Goal: Task Accomplishment & Management: Manage account settings

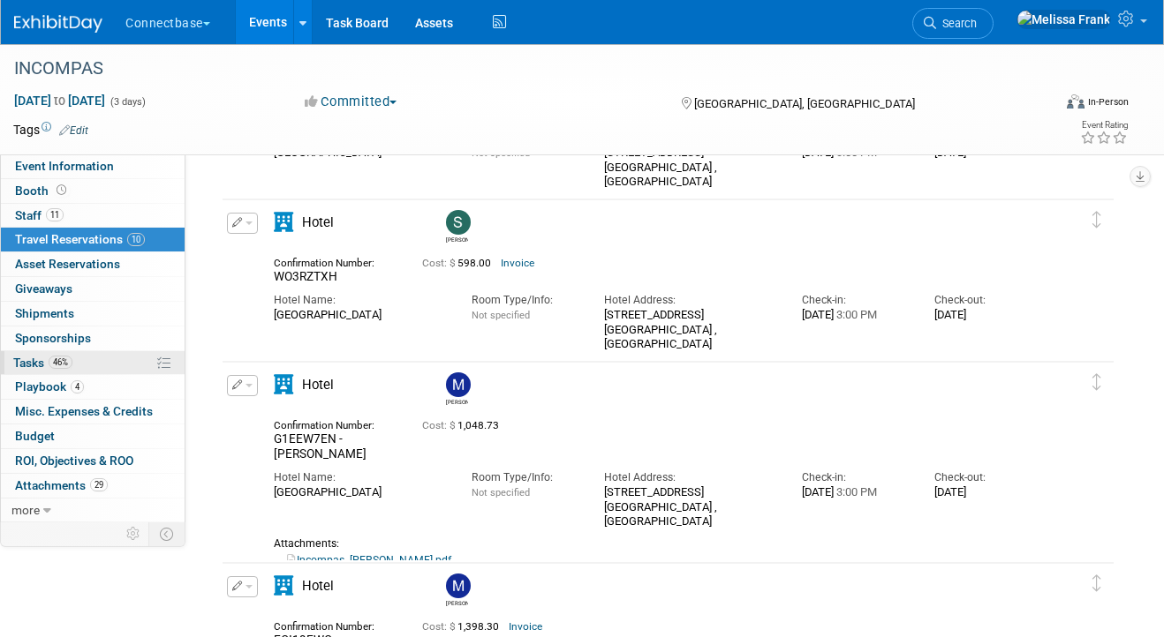
click at [64, 357] on span "46%" at bounding box center [61, 362] width 24 height 13
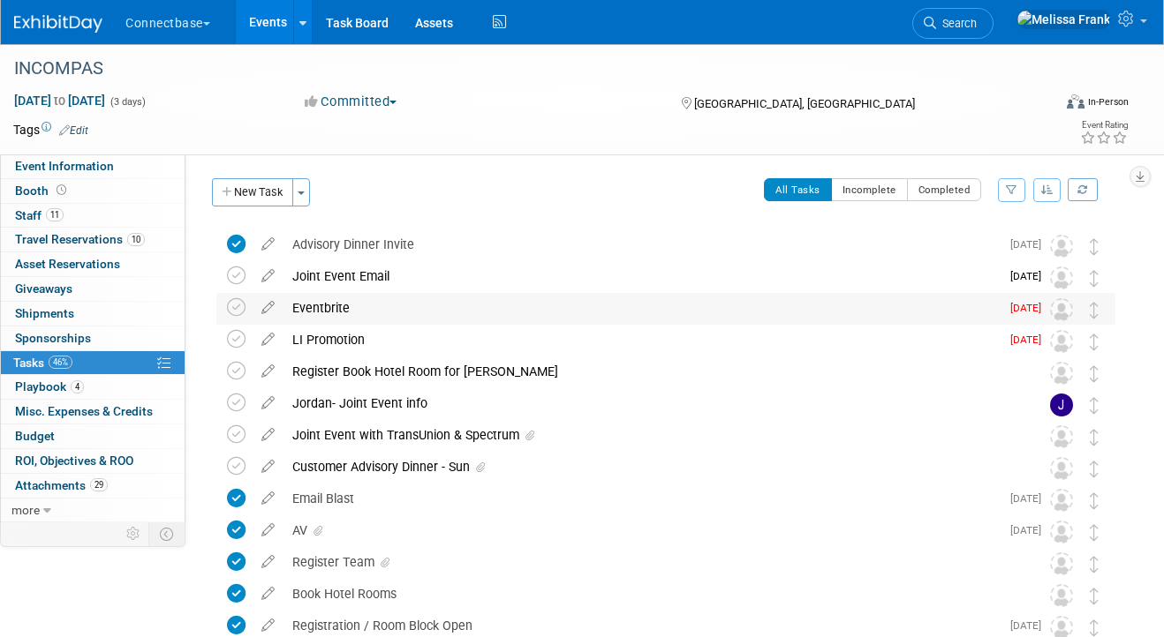
scroll to position [43, 0]
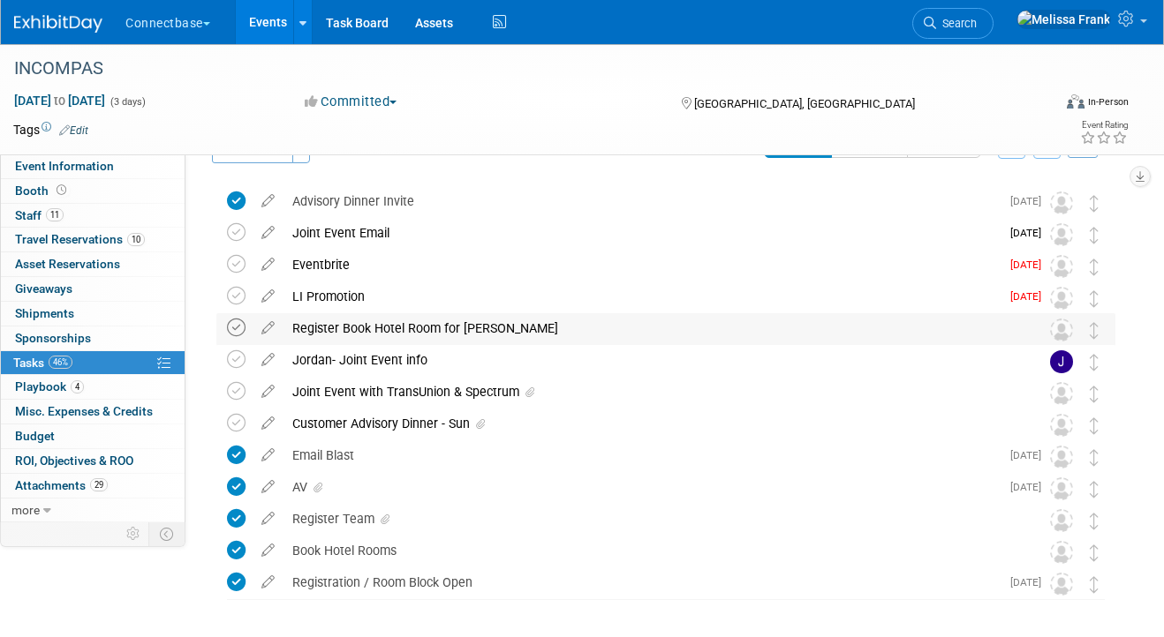
click at [234, 327] on icon at bounding box center [236, 328] width 19 height 19
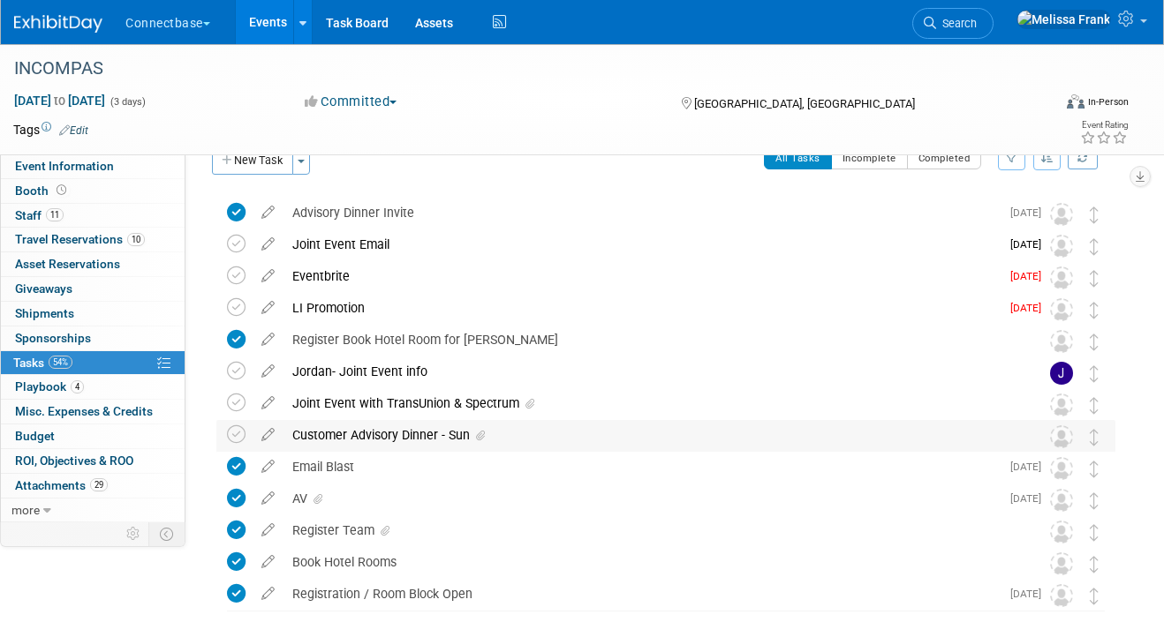
scroll to position [0, 0]
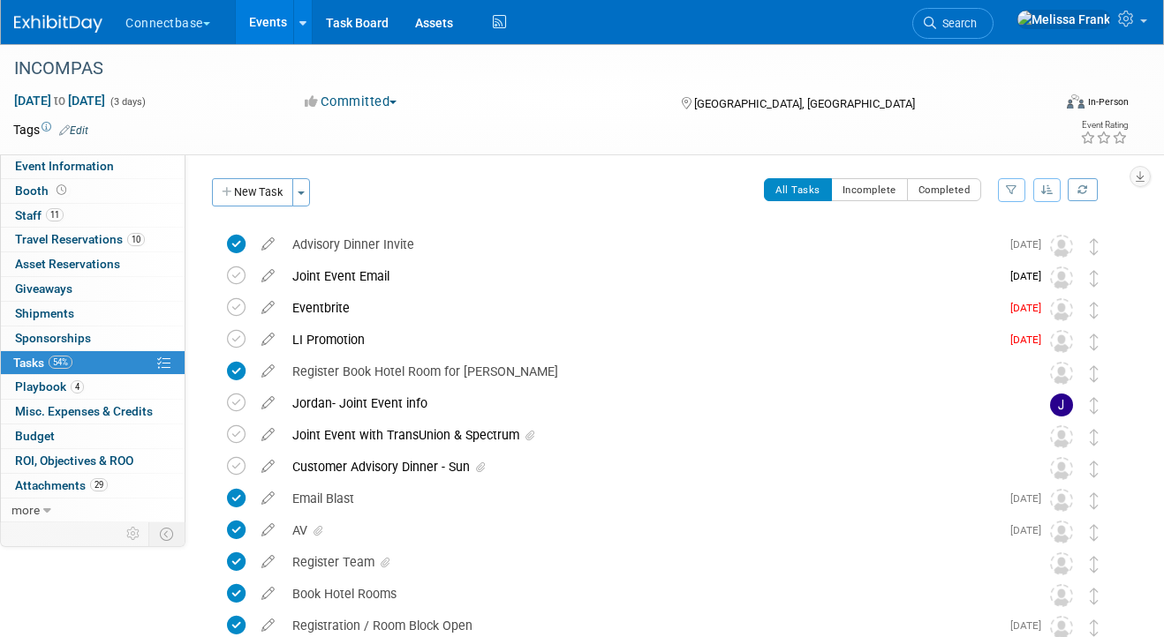
click at [254, 21] on link "Events" at bounding box center [268, 22] width 64 height 44
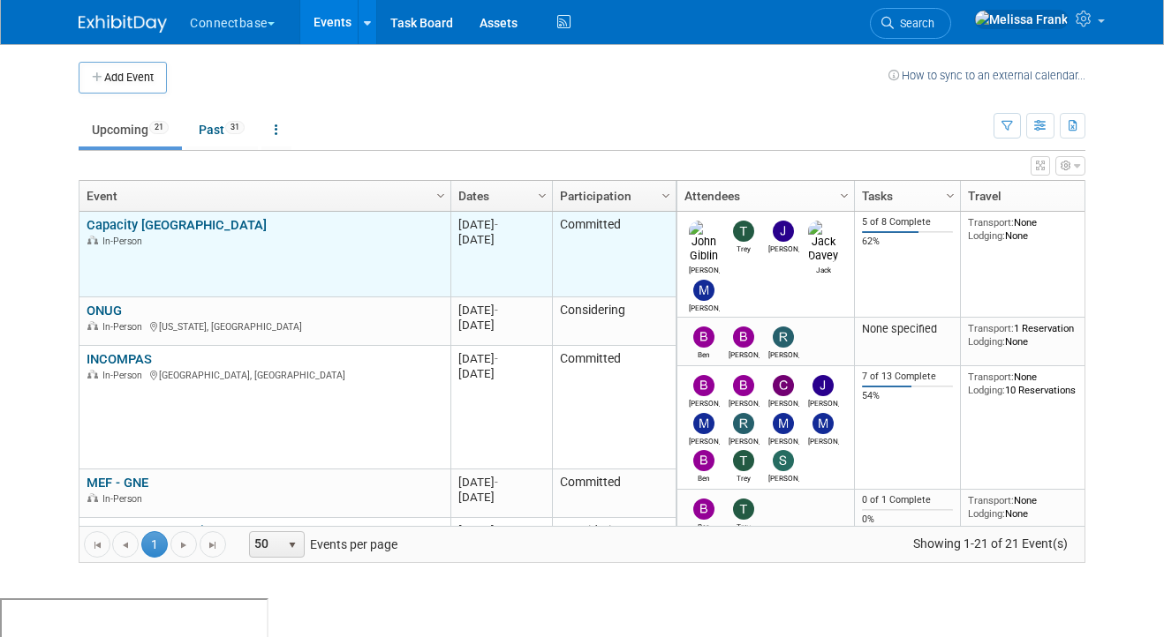
click at [117, 224] on link "Capacity [GEOGRAPHIC_DATA]" at bounding box center [177, 225] width 180 height 16
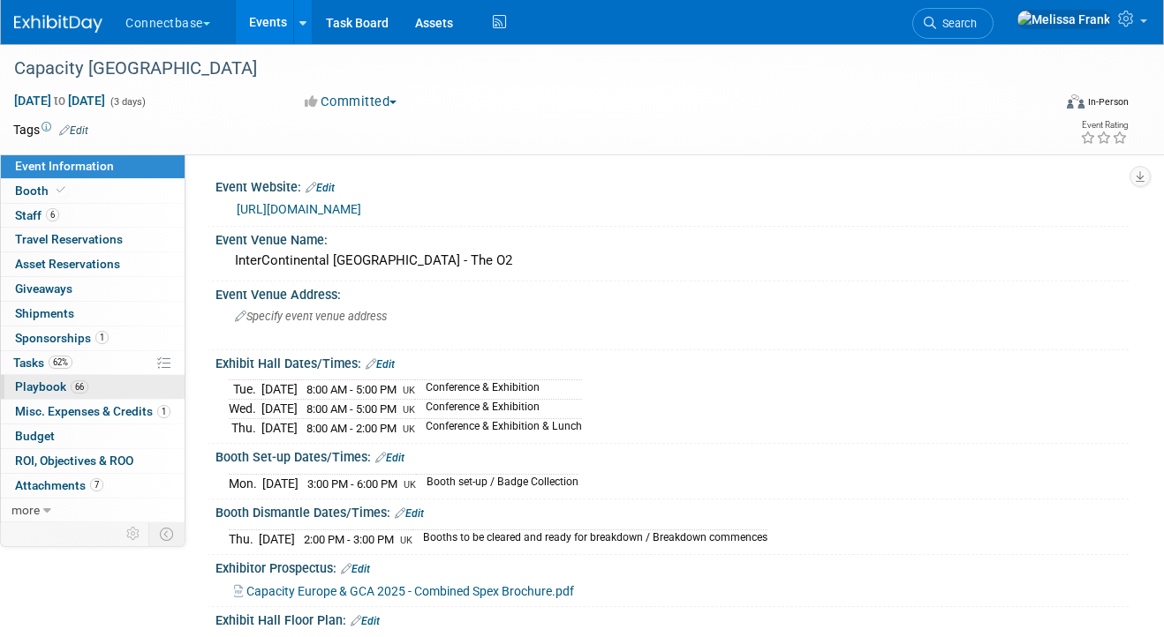
click at [81, 388] on span "66" at bounding box center [80, 387] width 18 height 13
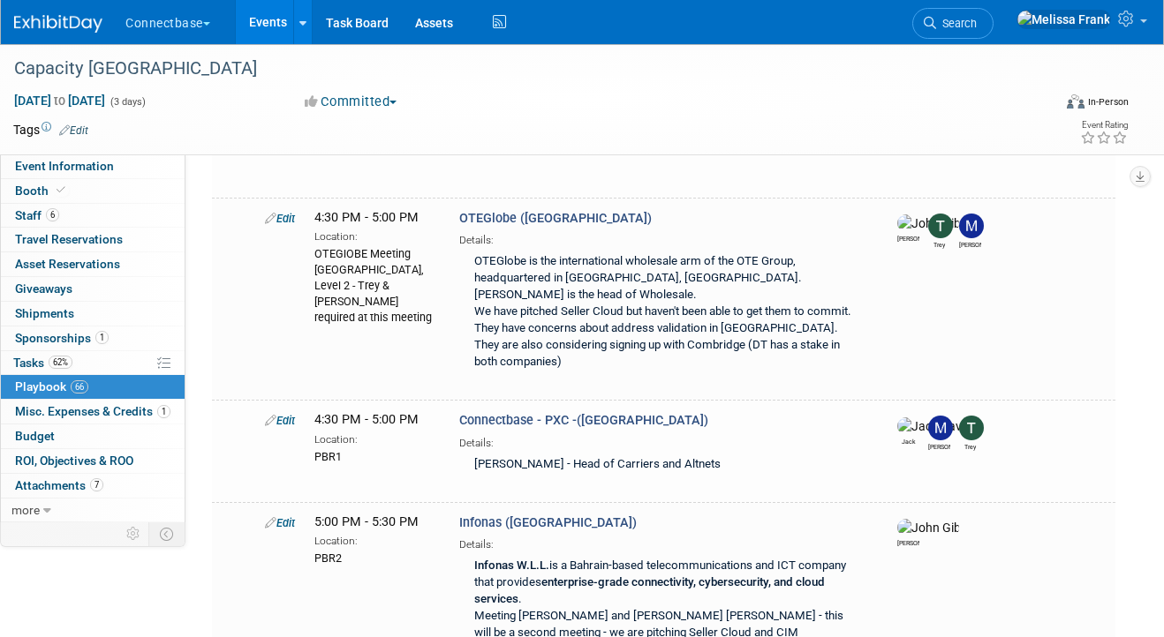
scroll to position [5092, 0]
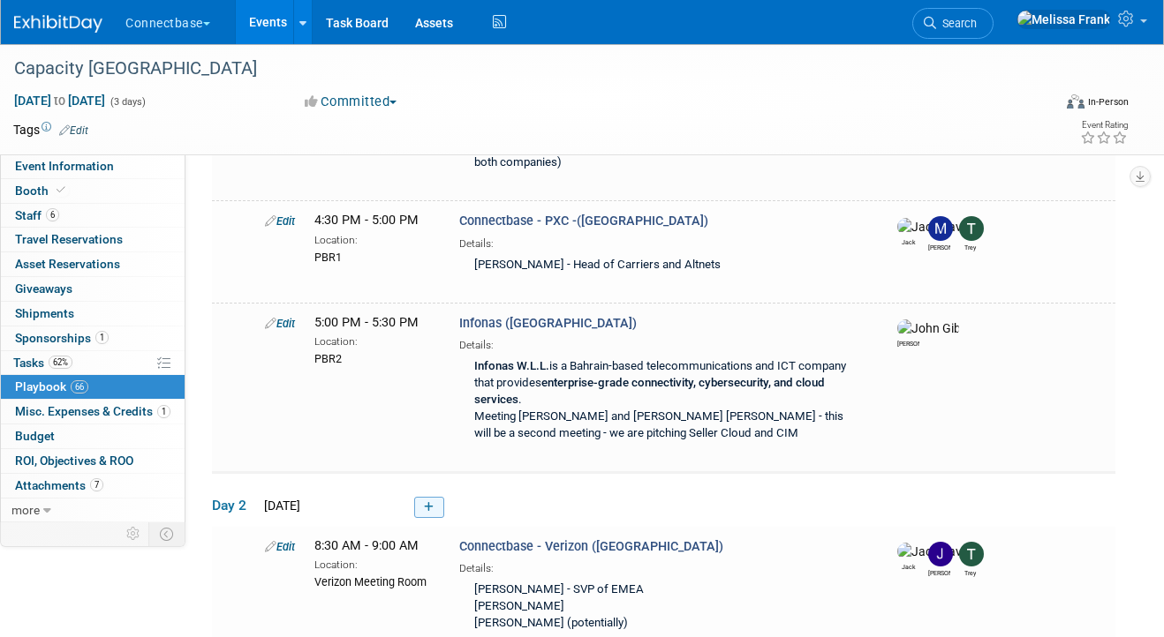
click at [426, 502] on icon at bounding box center [429, 507] width 10 height 11
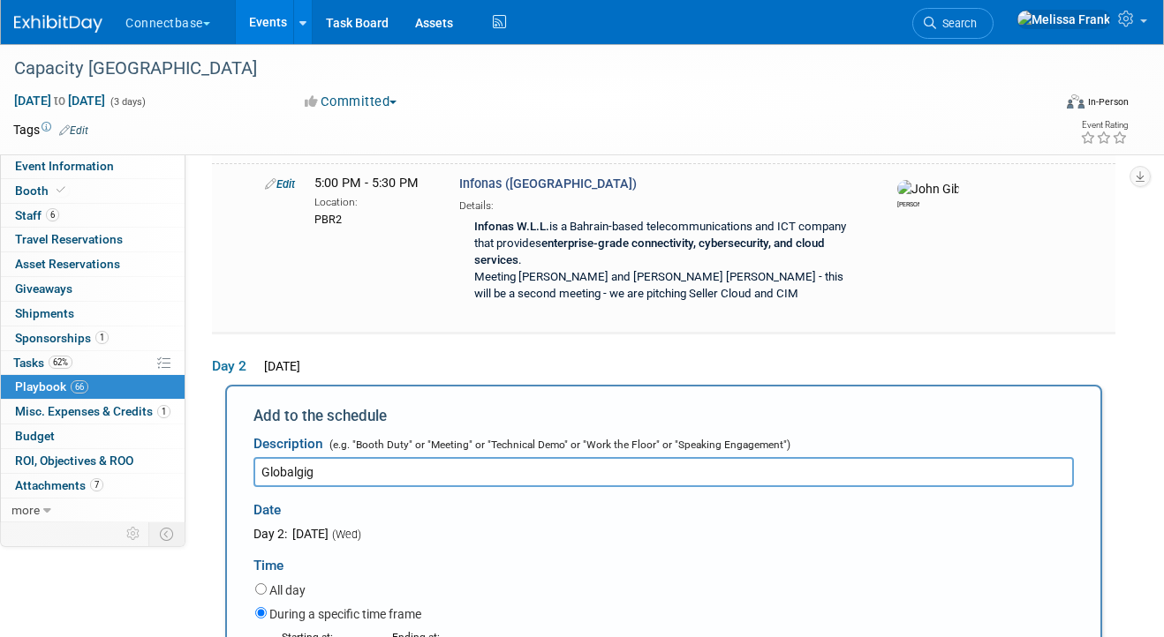
scroll to position [5363, 0]
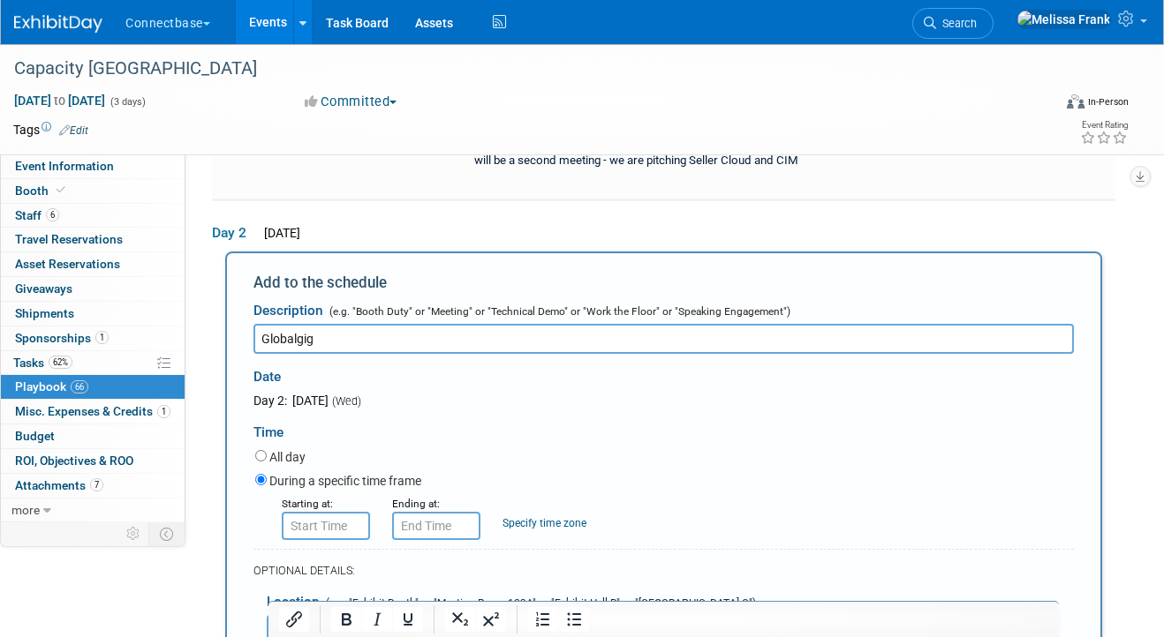
type input "Globalgig"
click at [328, 512] on input "8:00 AM" at bounding box center [326, 526] width 88 height 28
click at [328, 592] on span "08" at bounding box center [323, 608] width 34 height 32
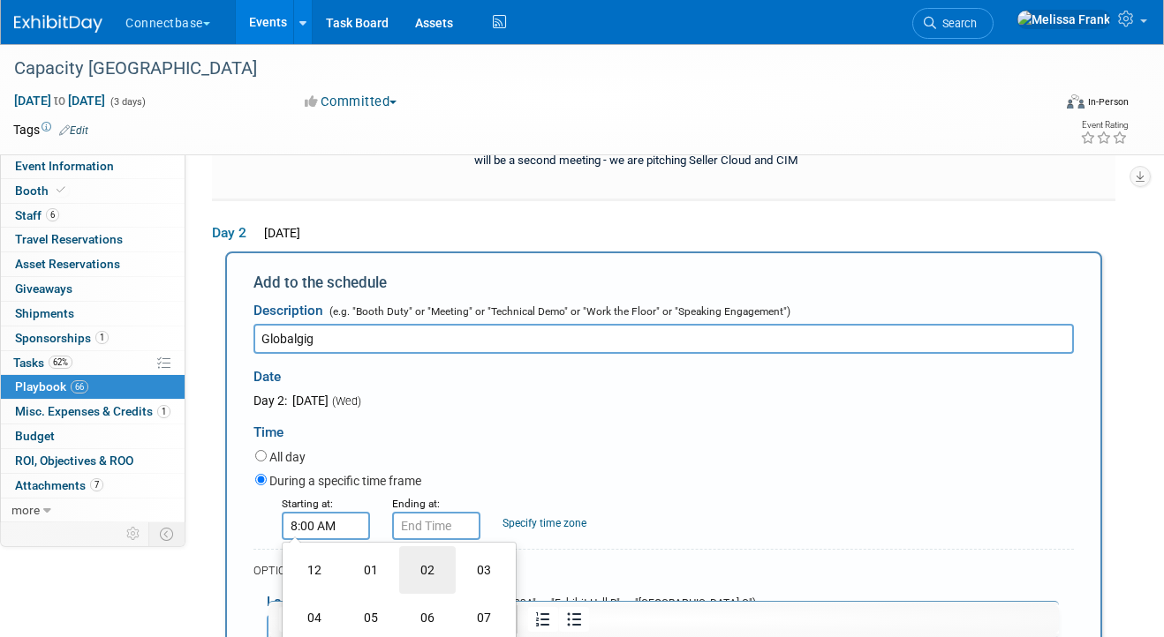
click at [422, 547] on td "02" at bounding box center [427, 571] width 57 height 48
click at [484, 592] on button "AM" at bounding box center [478, 607] width 32 height 30
type input "2:00 PM"
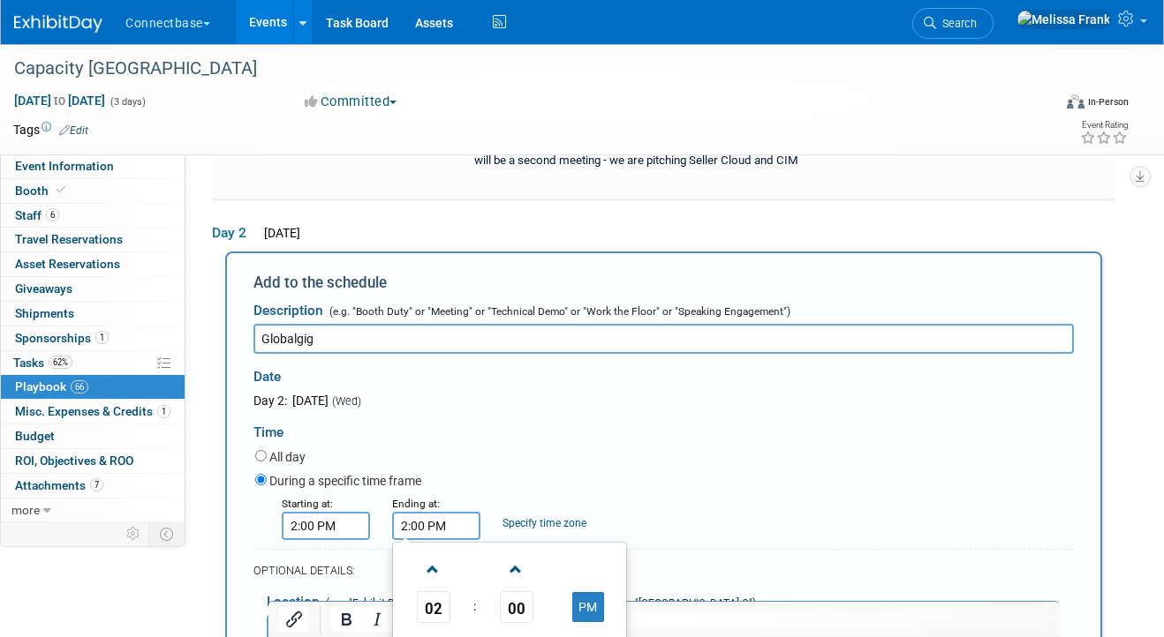
click at [447, 512] on input "2:00 PM" at bounding box center [436, 526] width 88 height 28
click at [509, 592] on span "00" at bounding box center [517, 608] width 34 height 32
click at [538, 594] on td "30" at bounding box center [537, 618] width 57 height 48
type input "2:30 PM"
click at [590, 447] on div "All day" at bounding box center [664, 459] width 818 height 24
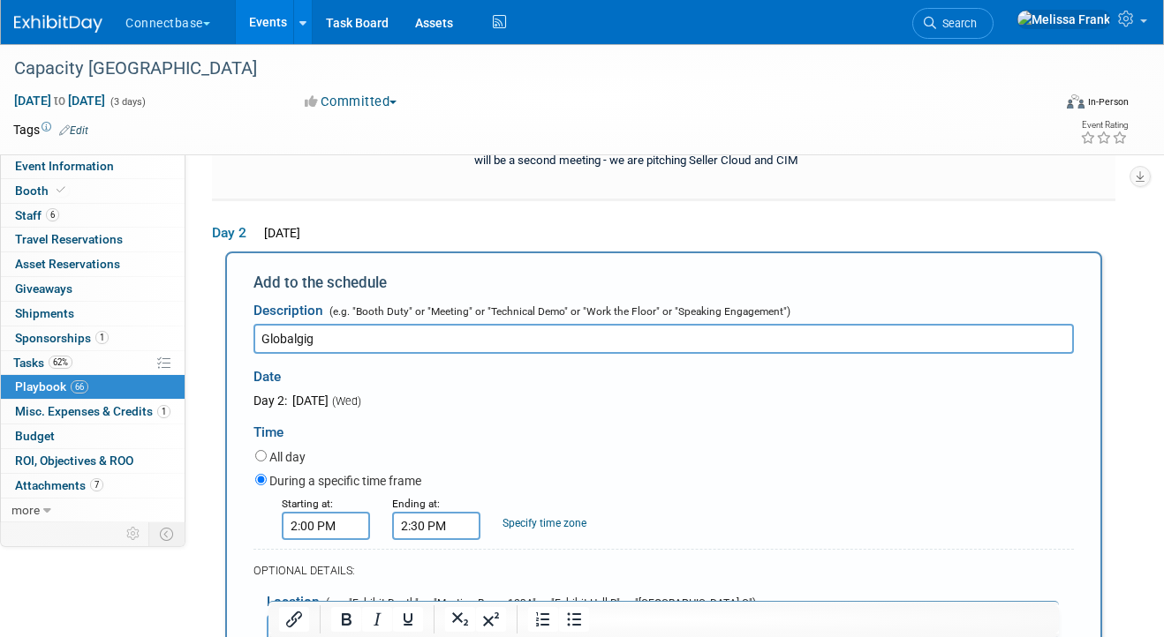
click at [316, 615] on input "text" at bounding box center [496, 630] width 459 height 30
paste input "PBR1"
type input "PBR2"
select select
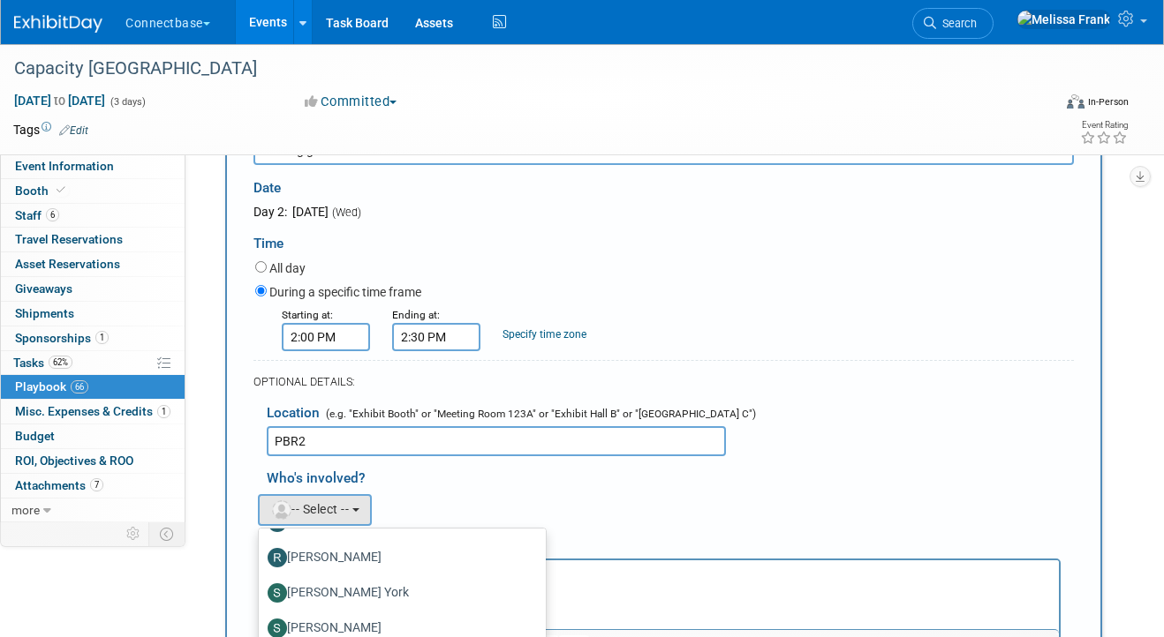
scroll to position [5599, 0]
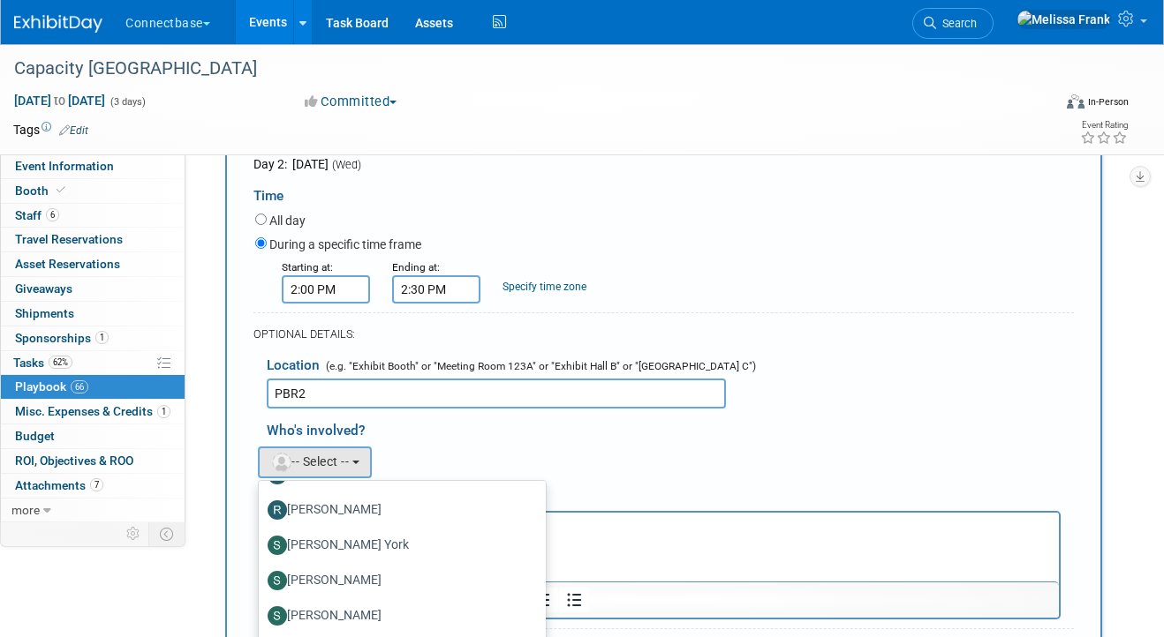
select select "942d6ffa-f20e-4186-88c7-491f1085c95e"
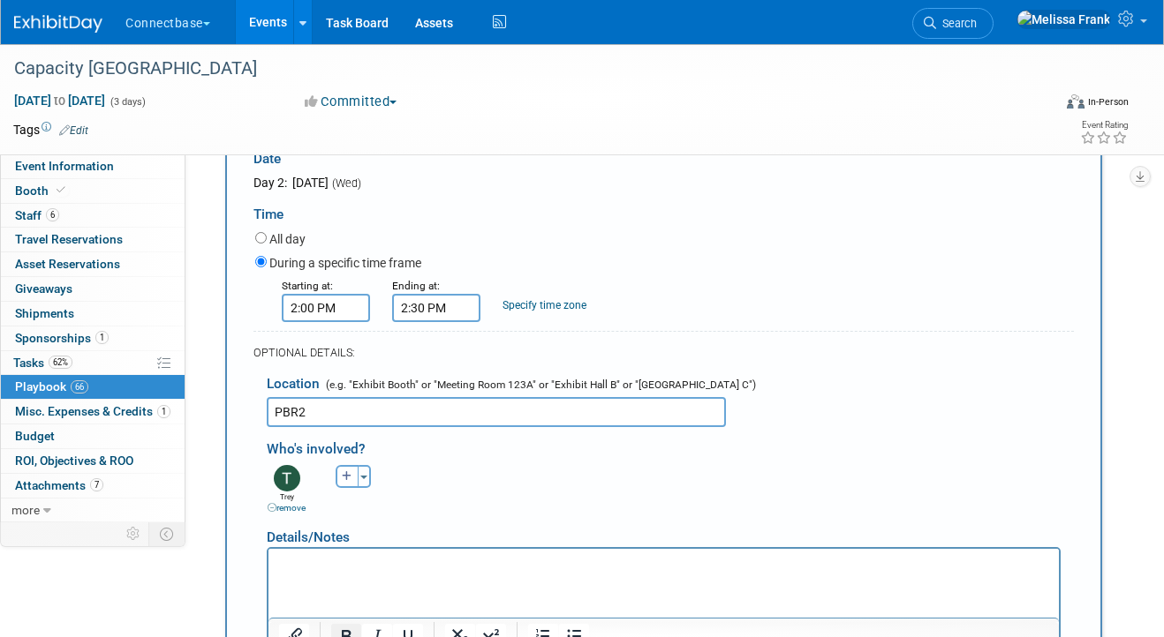
scroll to position [5544, 0]
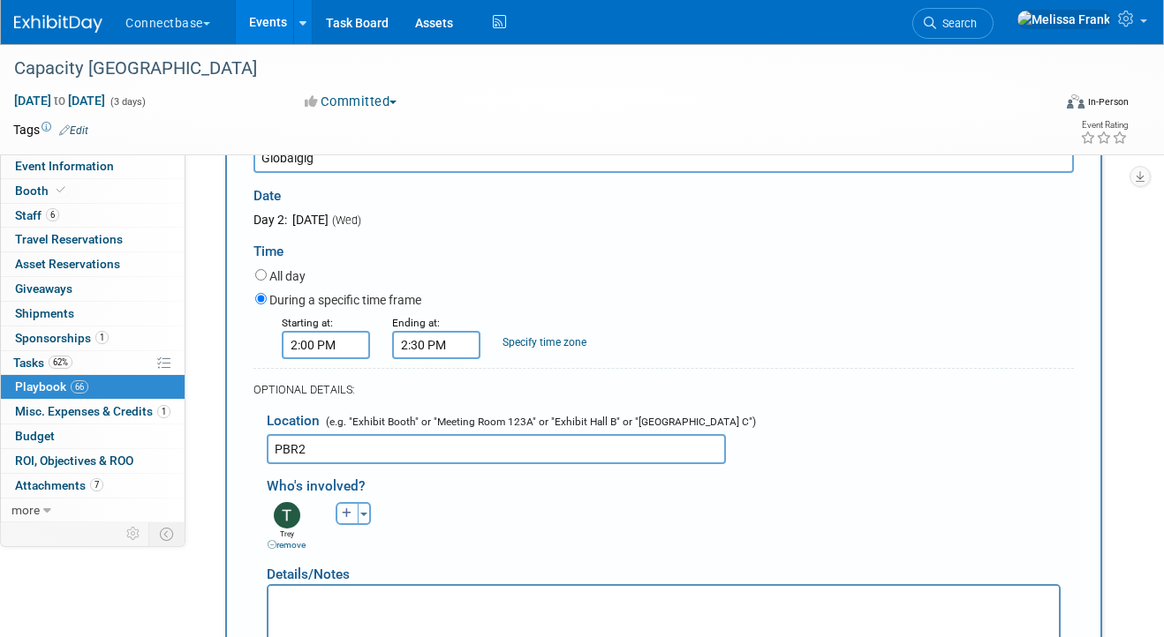
click at [345, 509] on icon "button" at bounding box center [347, 514] width 11 height 11
select select
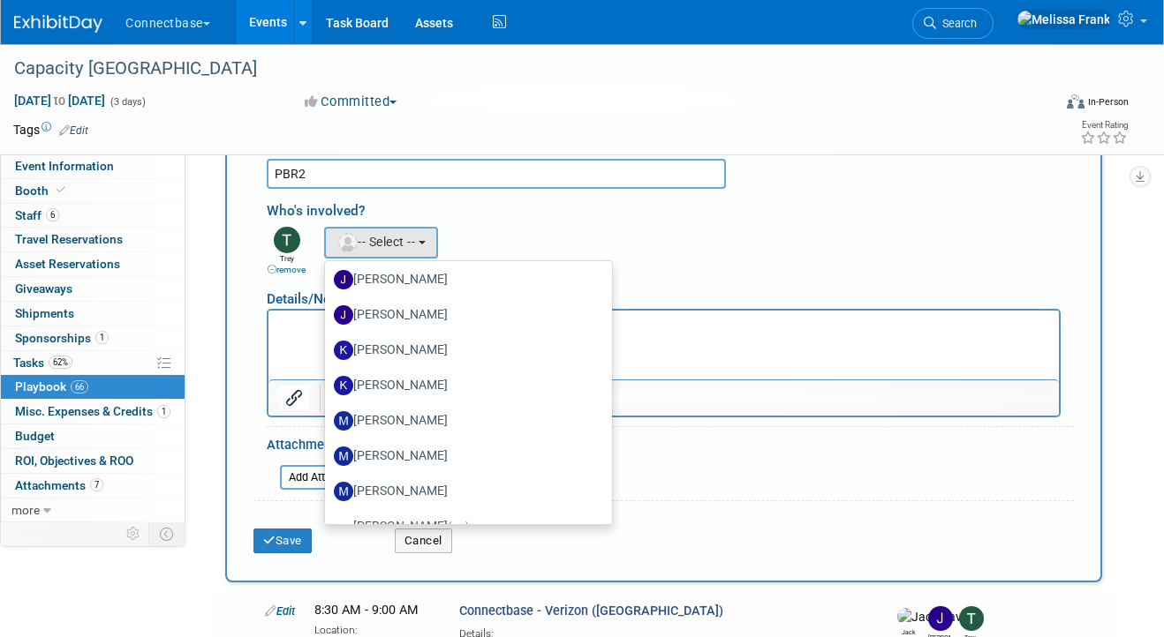
scroll to position [699, 0]
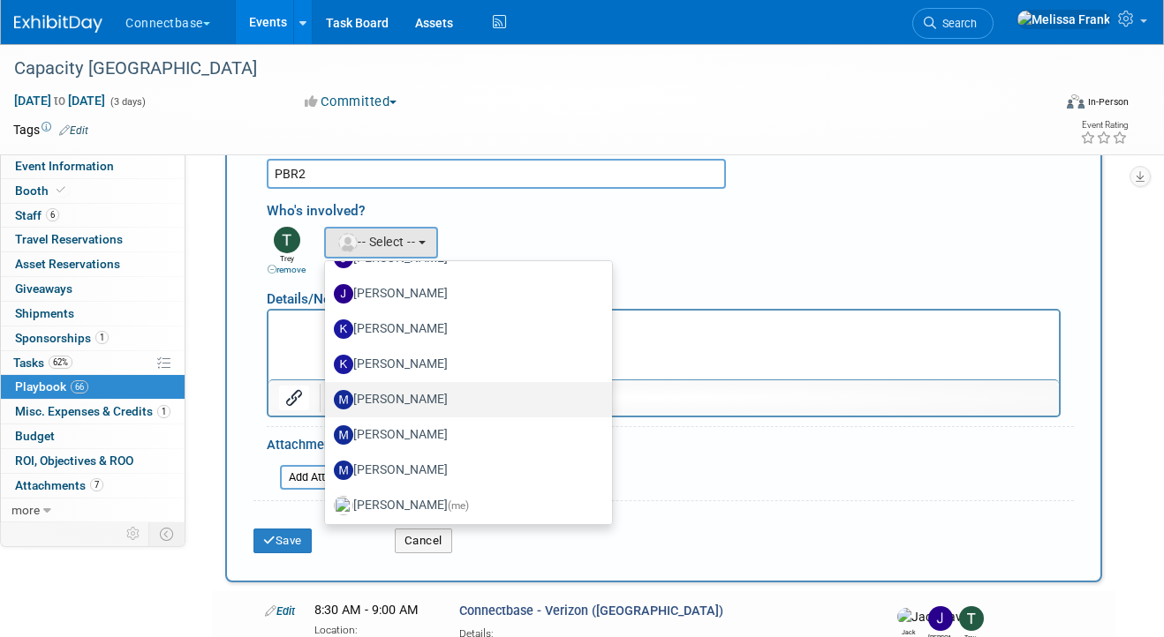
click at [393, 386] on label "[PERSON_NAME]" at bounding box center [464, 400] width 260 height 28
click at [328, 392] on input "[PERSON_NAME]" at bounding box center [321, 397] width 11 height 11
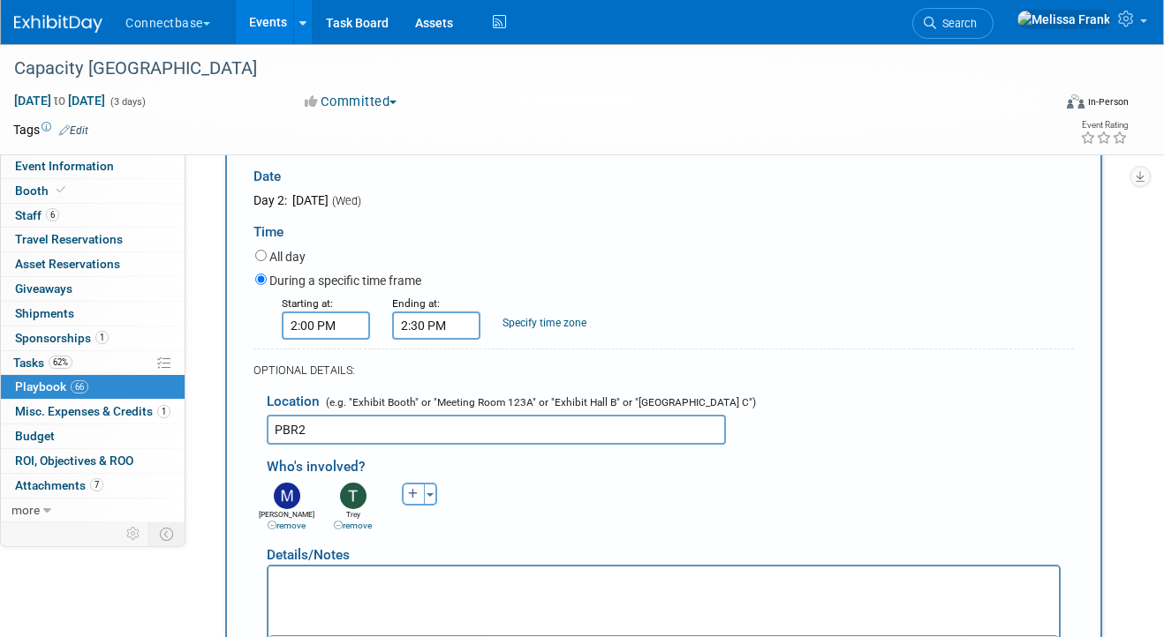
scroll to position [5465, 0]
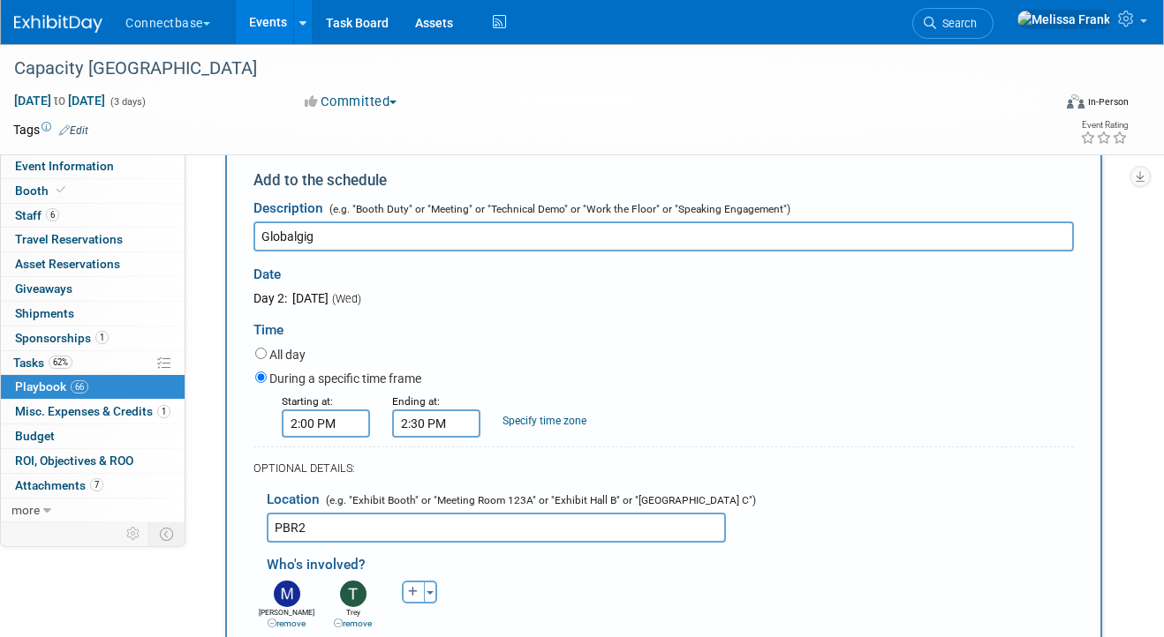
click at [294, 607] on div "Maria remove" at bounding box center [286, 618] width 57 height 23
click at [290, 619] on link "remove" at bounding box center [287, 624] width 38 height 10
click at [342, 587] on icon "button" at bounding box center [347, 592] width 11 height 11
select select
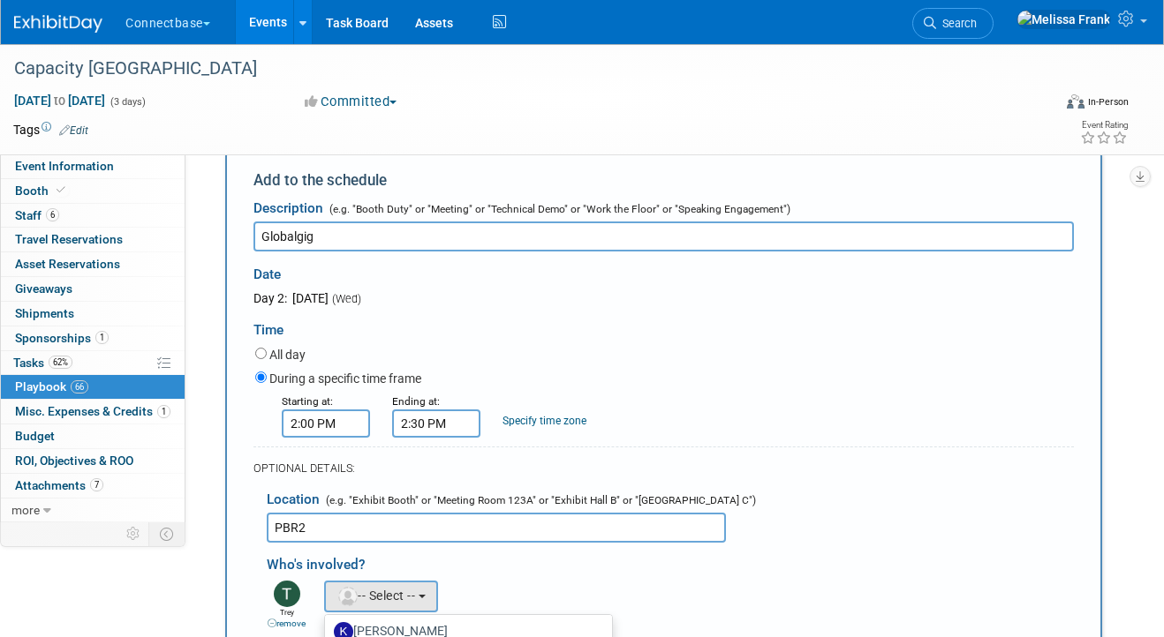
drag, startPoint x: 385, startPoint y: 537, endPoint x: 217, endPoint y: 0, distance: 562.4
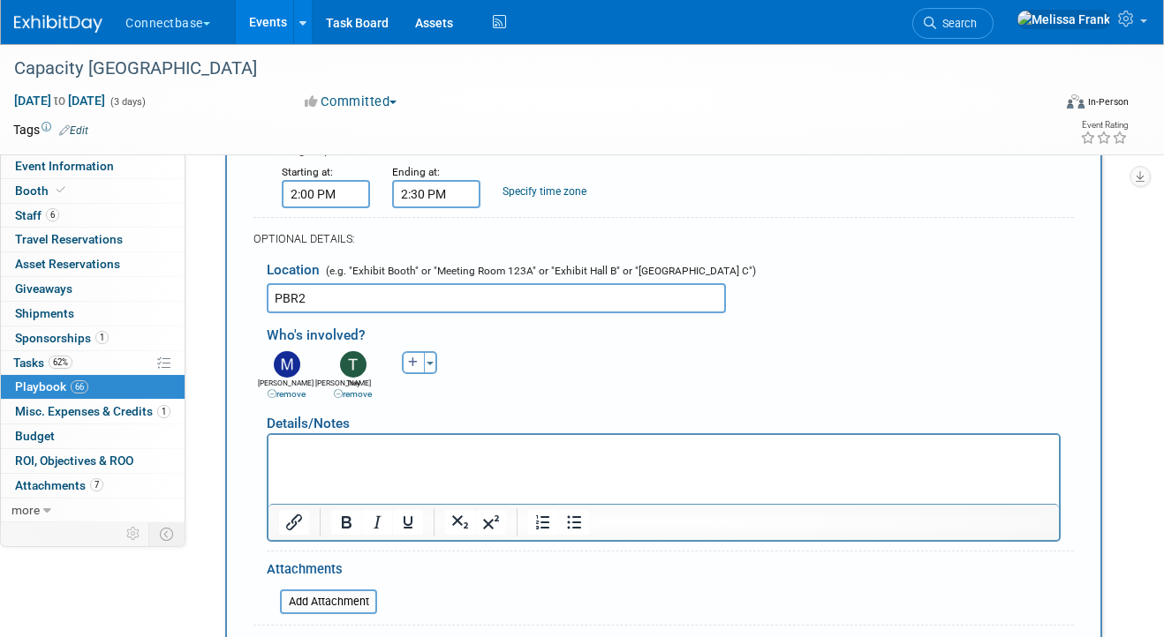
scroll to position [5765, 0]
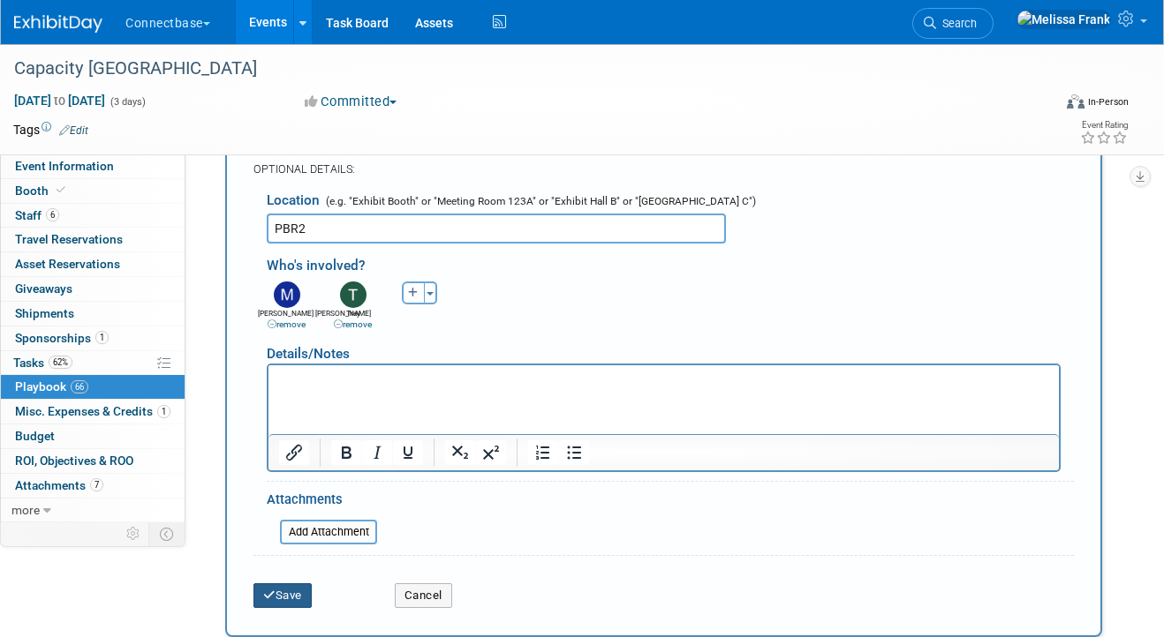
click at [286, 584] on button "Save" at bounding box center [282, 596] width 58 height 25
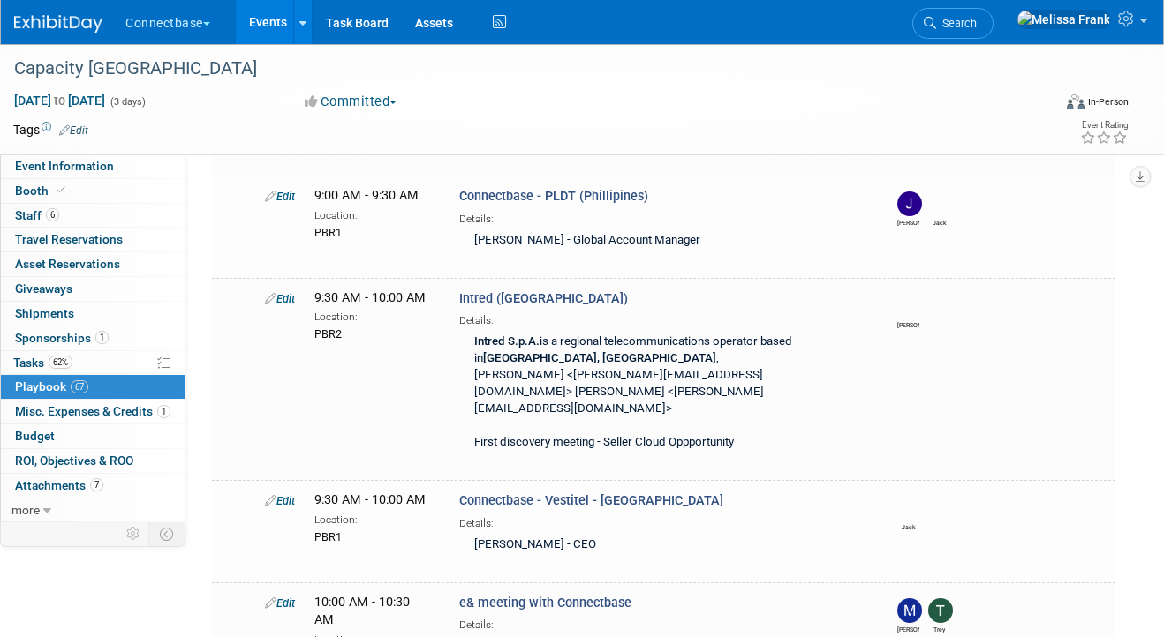
scroll to position [7658, 0]
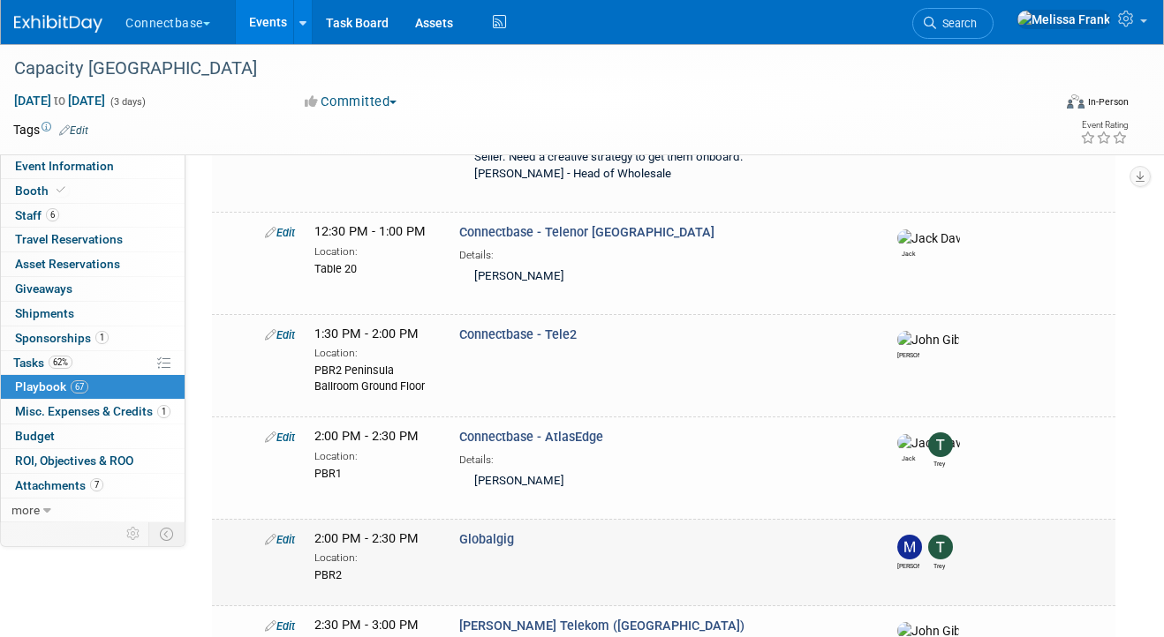
click at [286, 533] on link "Edit" at bounding box center [280, 539] width 30 height 13
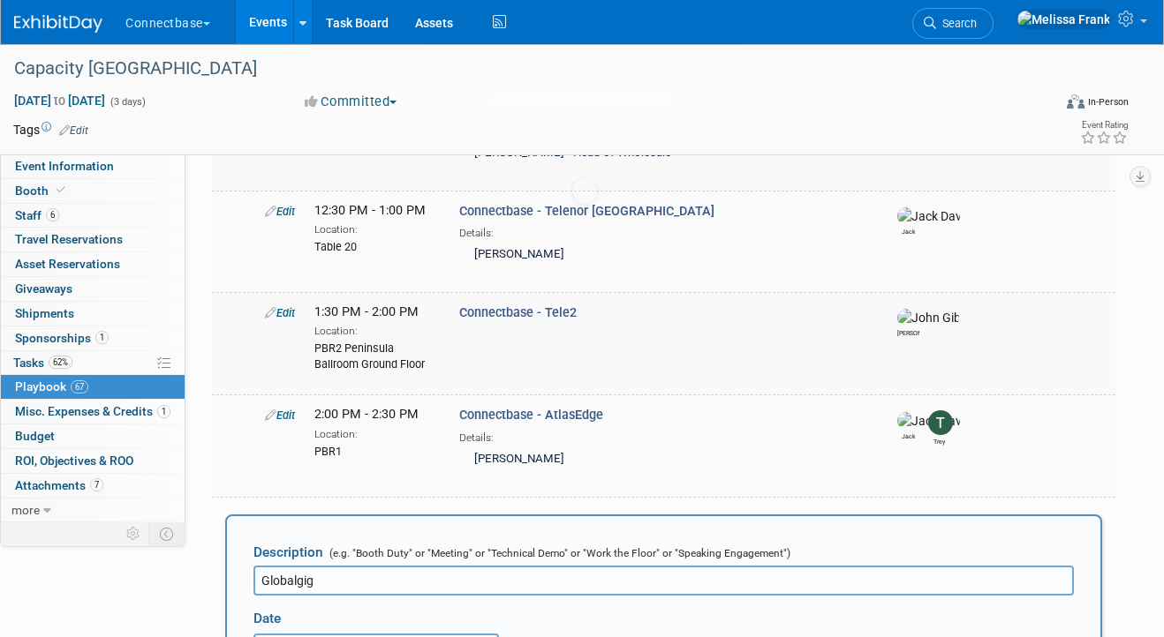
scroll to position [7679, 0]
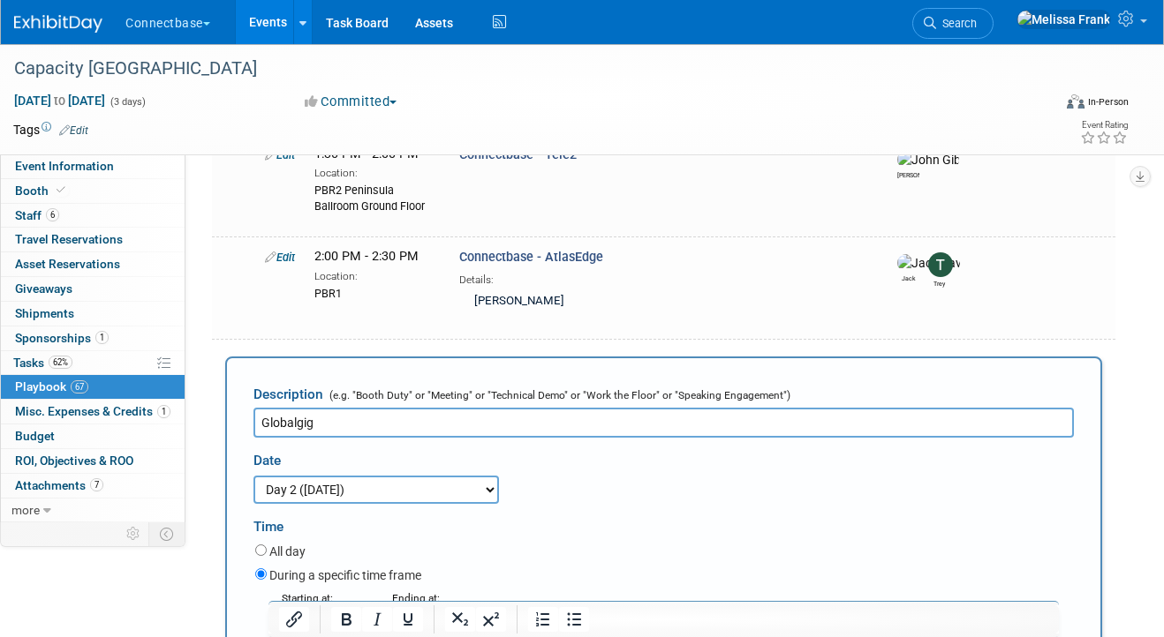
scroll to position [7767, 0]
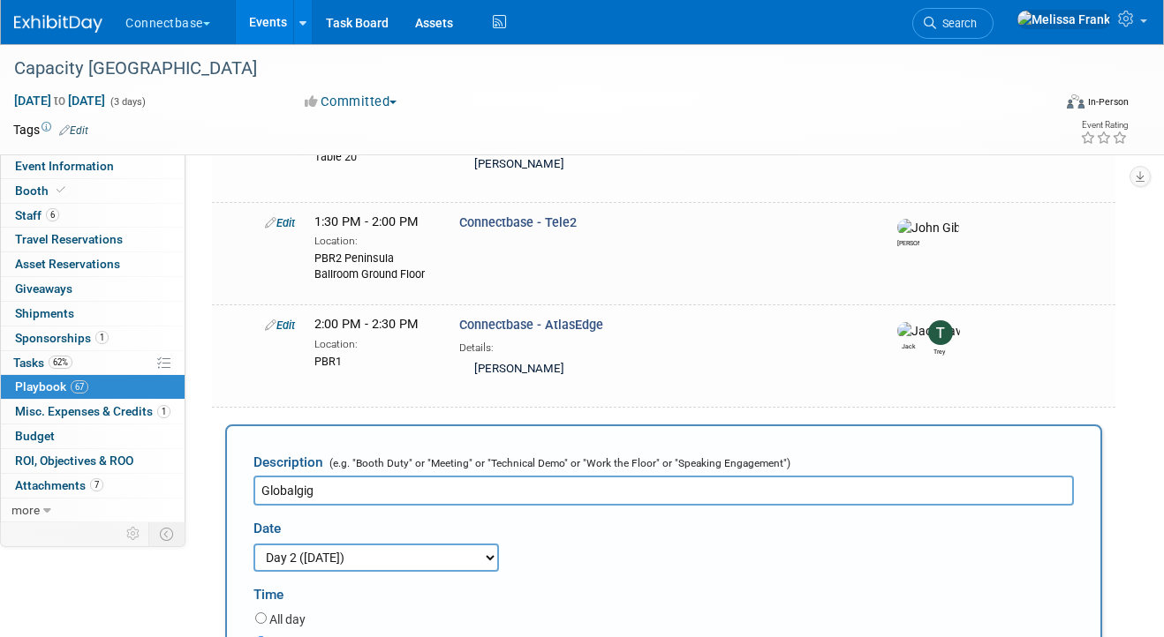
type input "PBR1"
click at [343, 544] on select "3 days before the event starts (Oct 18, 2025) 2 days before the event starts (O…" at bounding box center [375, 558] width 245 height 28
select select "1_3"
click at [253, 544] on select "3 days before the event starts (Oct 18, 2025) 2 days before the event starts (O…" at bounding box center [375, 558] width 245 height 28
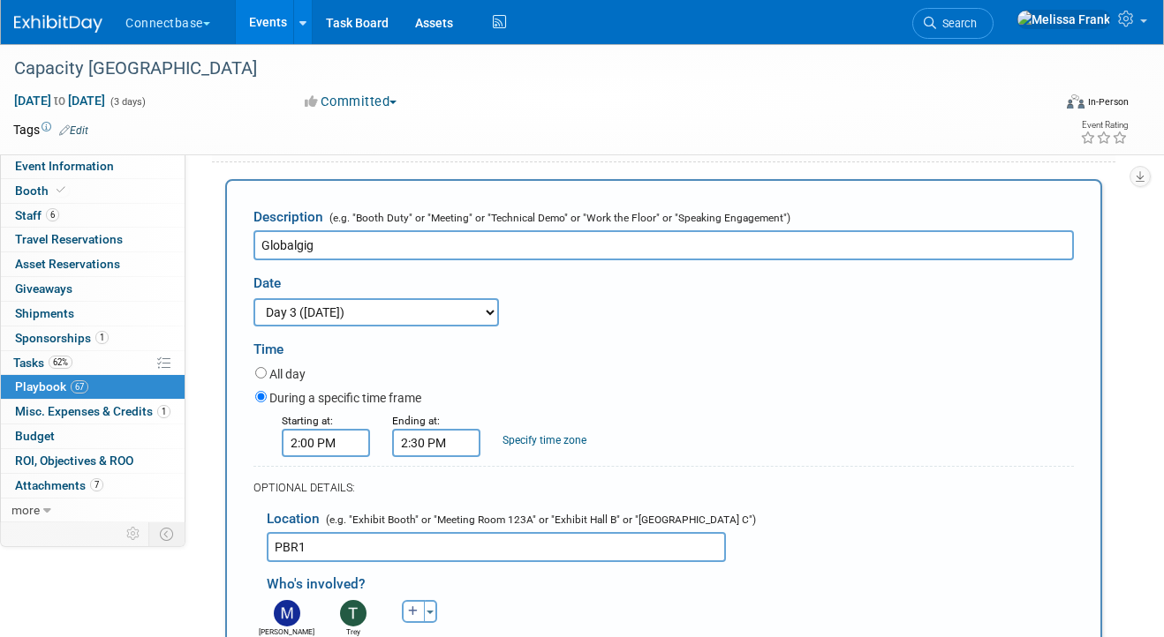
scroll to position [8035, 0]
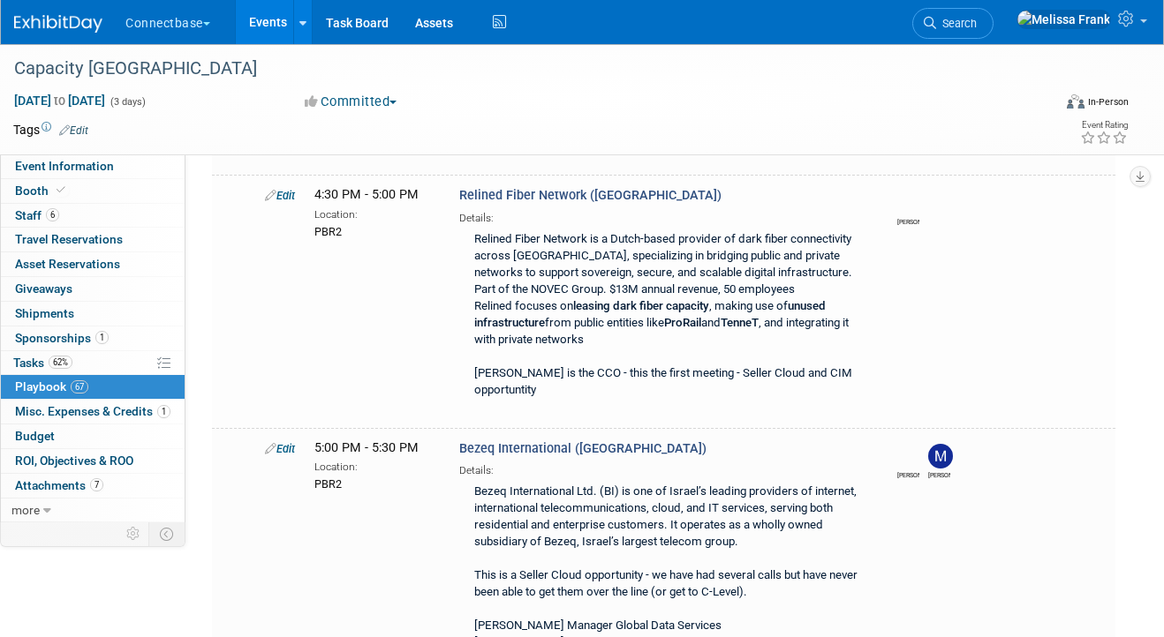
scroll to position [9039, 0]
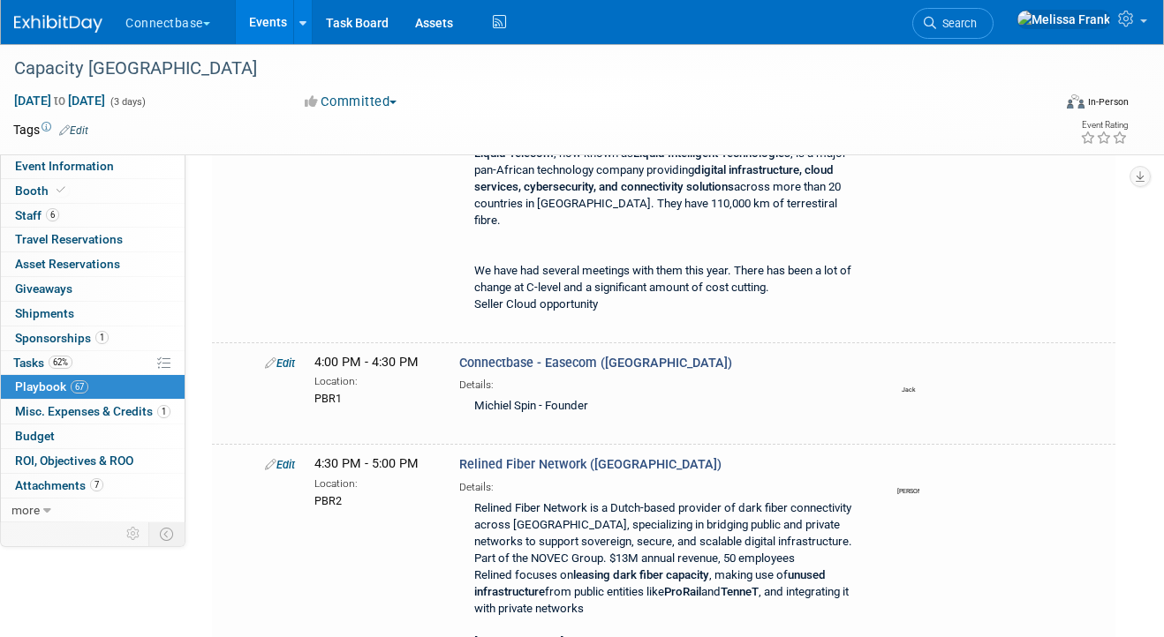
click at [290, 21] on link "Events" at bounding box center [268, 22] width 64 height 44
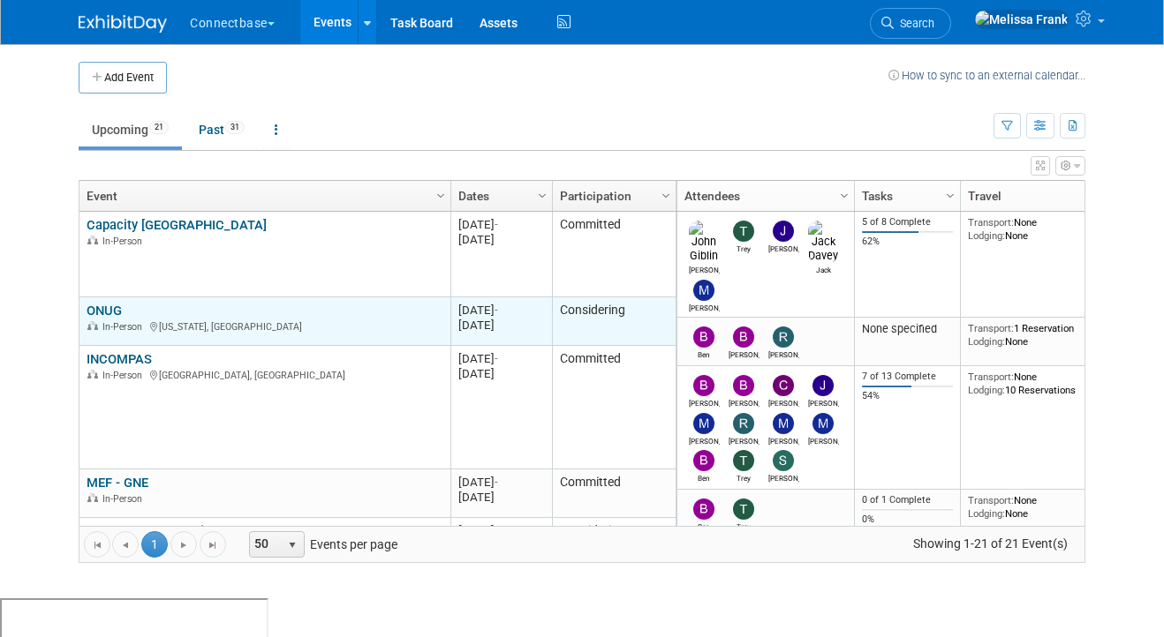
click at [113, 307] on link "ONUG" at bounding box center [104, 311] width 35 height 16
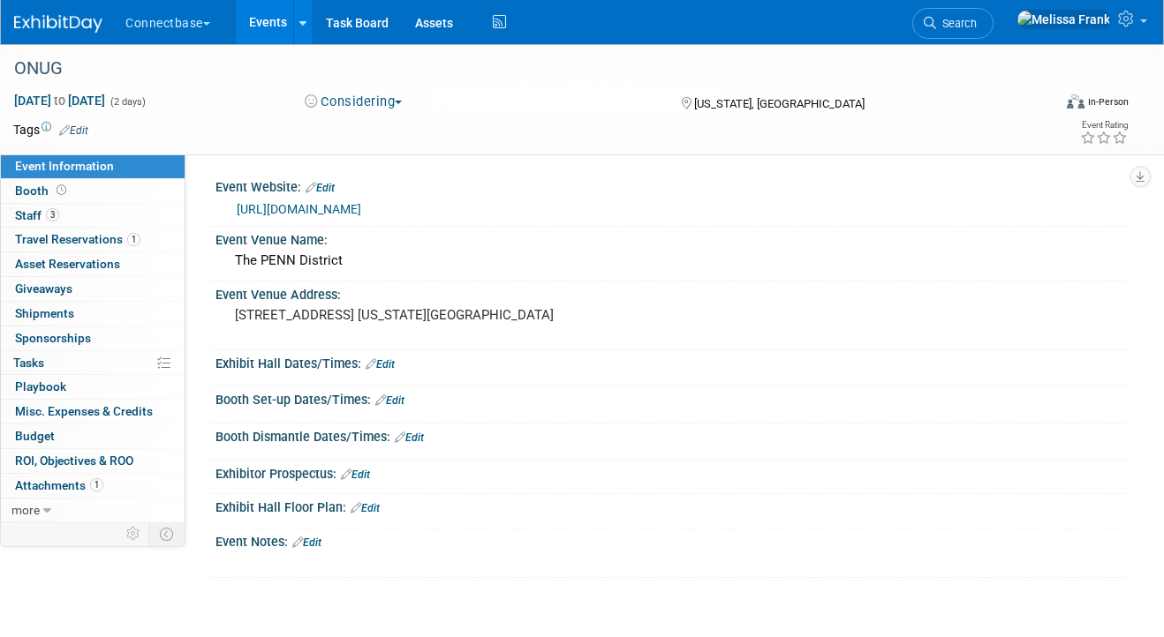
click at [357, 98] on button "Considering" at bounding box center [353, 102] width 110 height 19
click at [363, 127] on link "Committed" at bounding box center [369, 130] width 140 height 25
click at [72, 197] on link "Booth" at bounding box center [93, 191] width 184 height 24
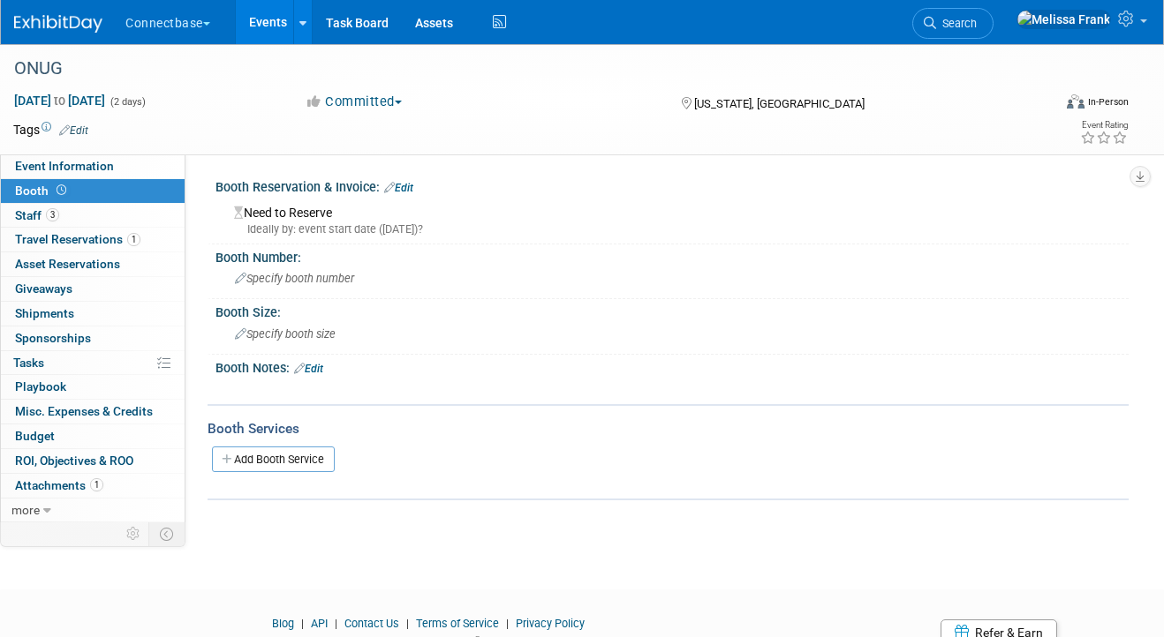
click at [390, 184] on icon at bounding box center [389, 187] width 11 height 11
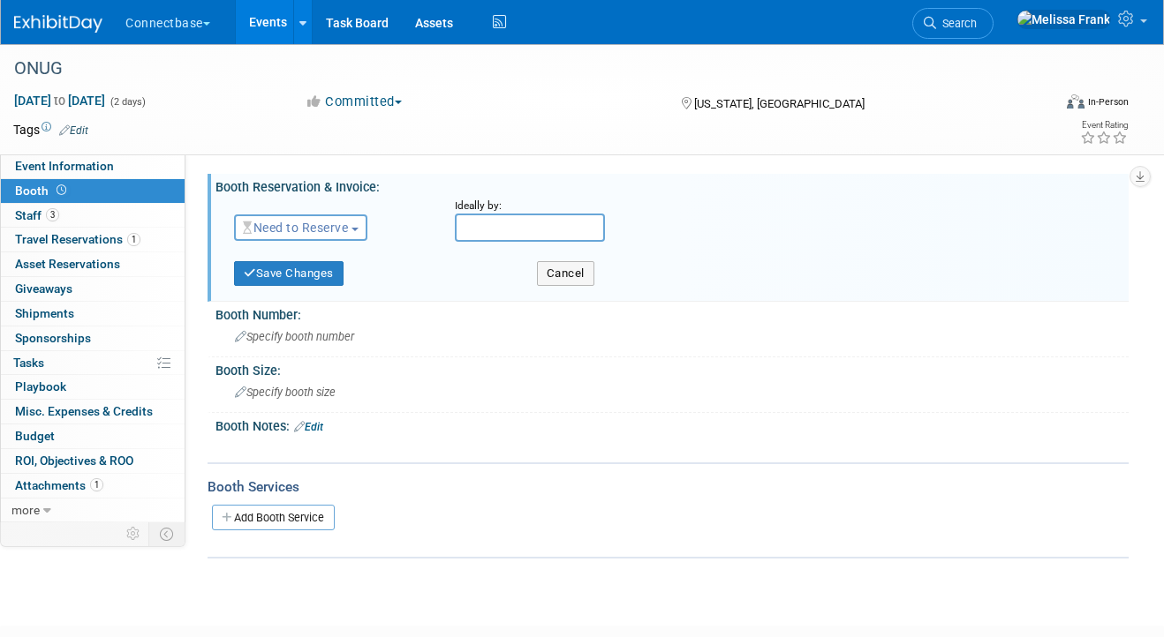
click at [332, 216] on button "Need to Reserve" at bounding box center [300, 228] width 133 height 26
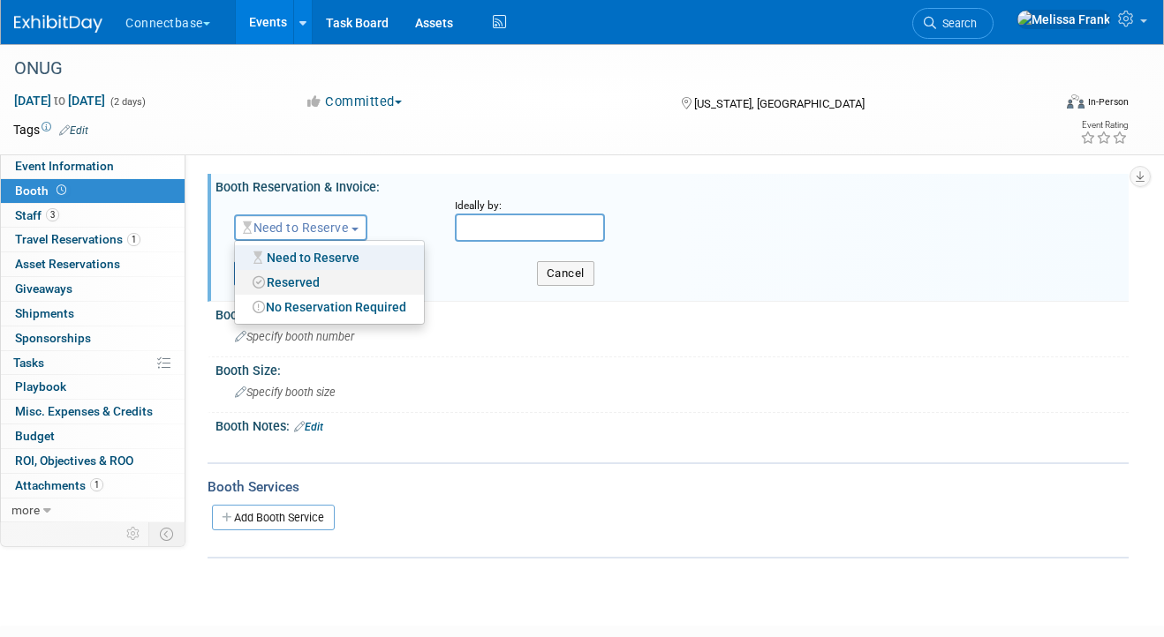
click at [310, 289] on link "Reserved" at bounding box center [329, 282] width 189 height 25
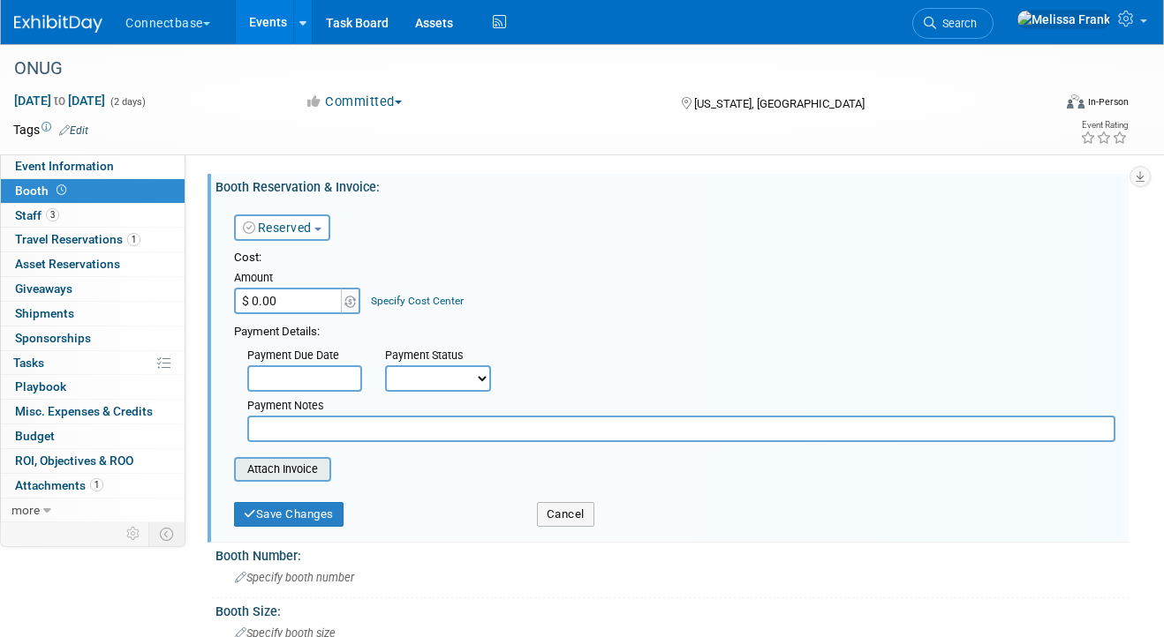
click at [296, 471] on input "file" at bounding box center [224, 469] width 210 height 21
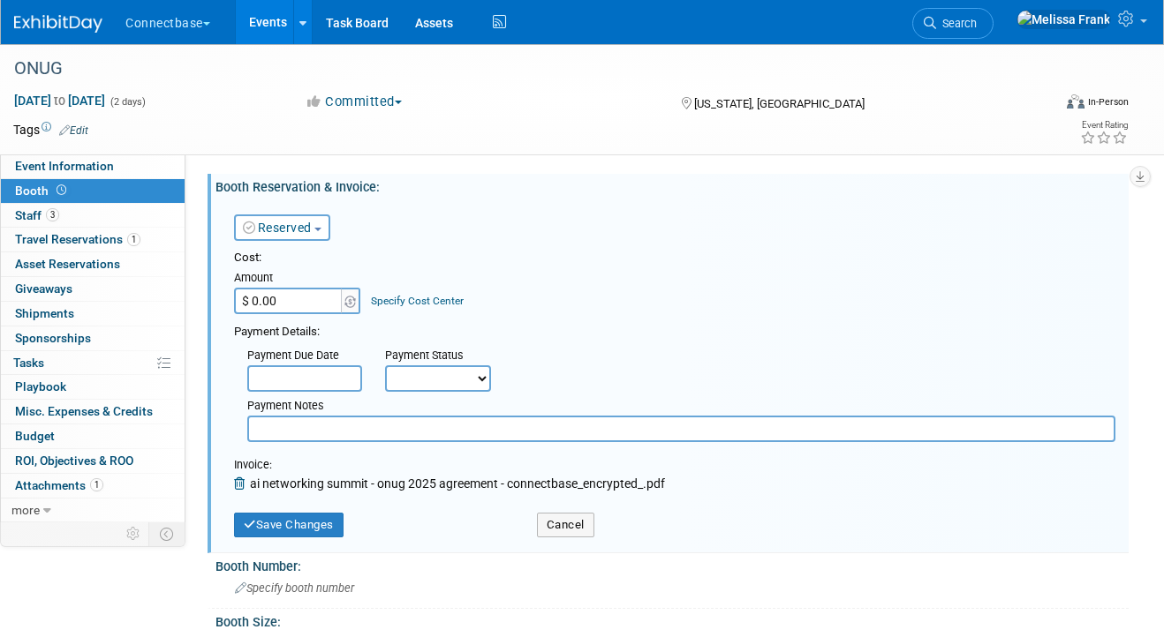
click at [279, 303] on input "$ 0.00" at bounding box center [289, 301] width 110 height 26
paste input "28,75"
type input "$ 28,750.00"
click at [311, 527] on button "Save Changes" at bounding box center [288, 525] width 109 height 25
